Goal: Task Accomplishment & Management: Complete application form

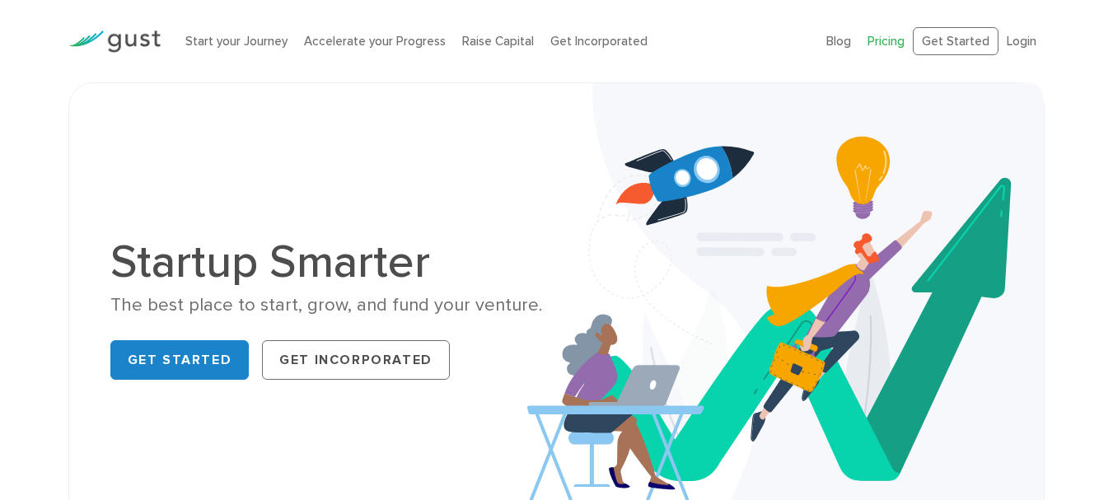
click at [893, 44] on link "Pricing" at bounding box center [886, 41] width 37 height 15
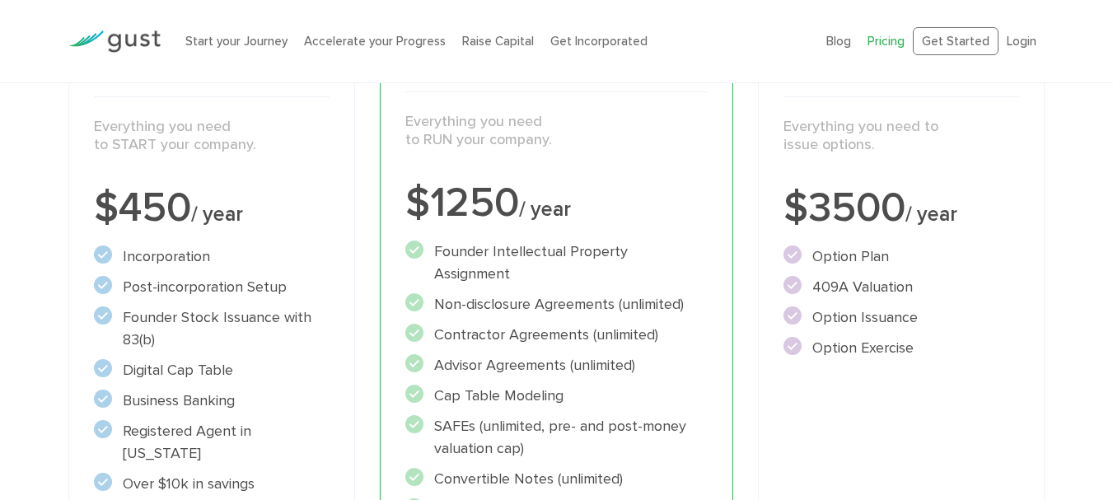
scroll to position [287, 0]
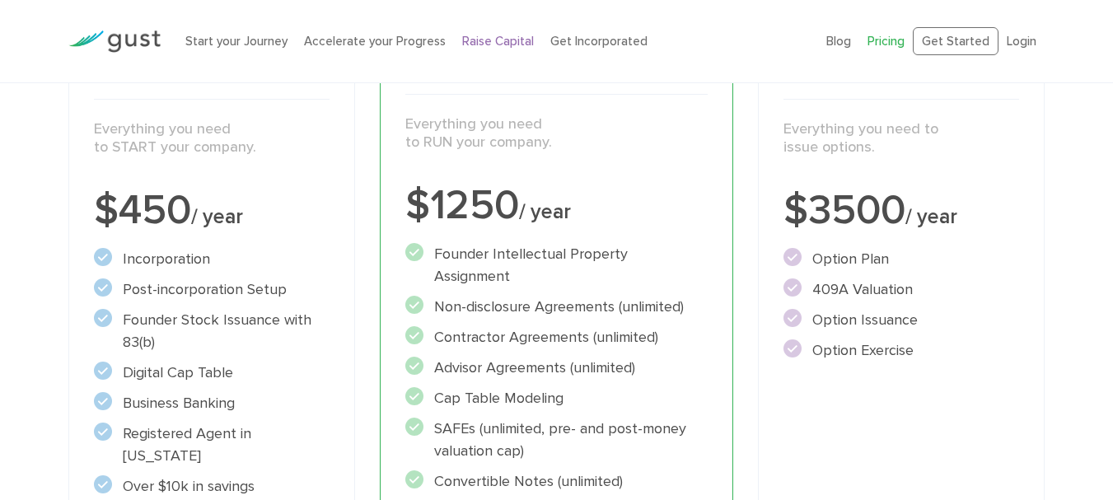
click at [504, 34] on link "Raise Capital" at bounding box center [498, 41] width 72 height 15
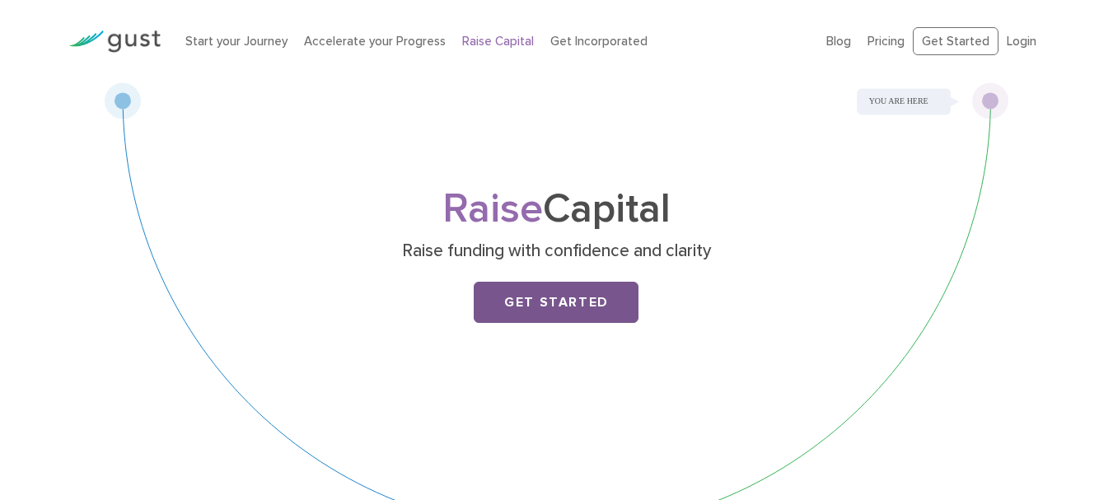
click at [517, 291] on link "Get Started" at bounding box center [556, 302] width 165 height 41
